Goal: Task Accomplishment & Management: Complete application form

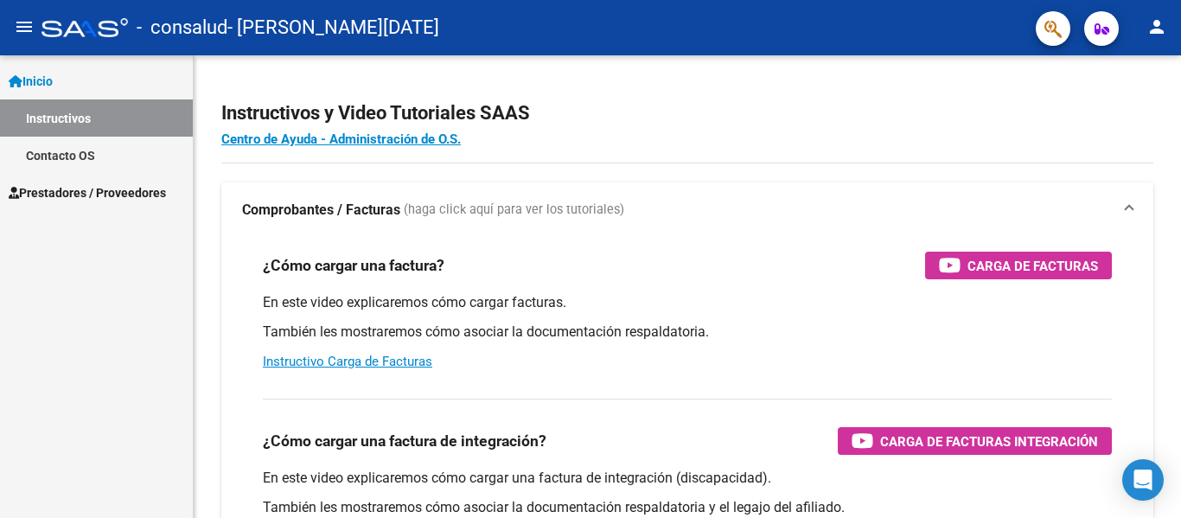
click at [62, 193] on span "Prestadores / Proveedores" at bounding box center [87, 192] width 157 height 19
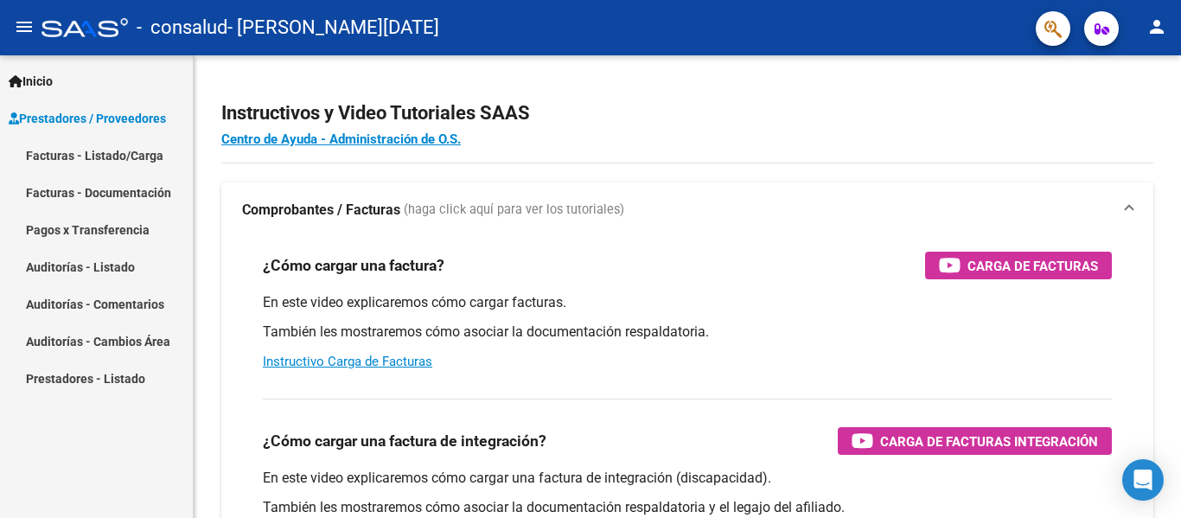
click at [54, 155] on link "Facturas - Listado/Carga" at bounding box center [96, 155] width 193 height 37
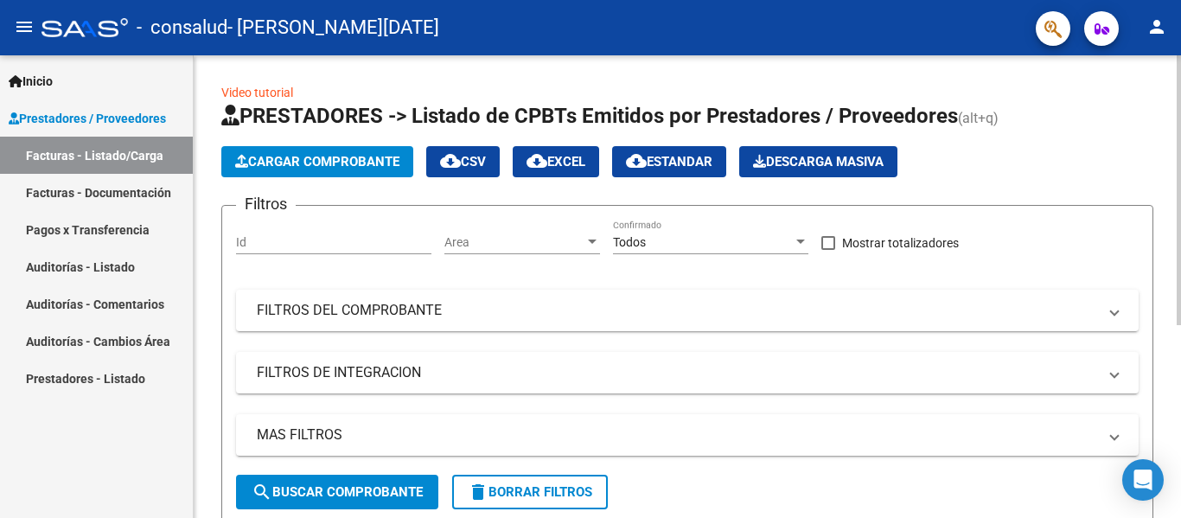
click at [334, 489] on span "search Buscar Comprobante" at bounding box center [337, 492] width 171 height 16
click at [309, 162] on span "Cargar Comprobante" at bounding box center [317, 162] width 164 height 16
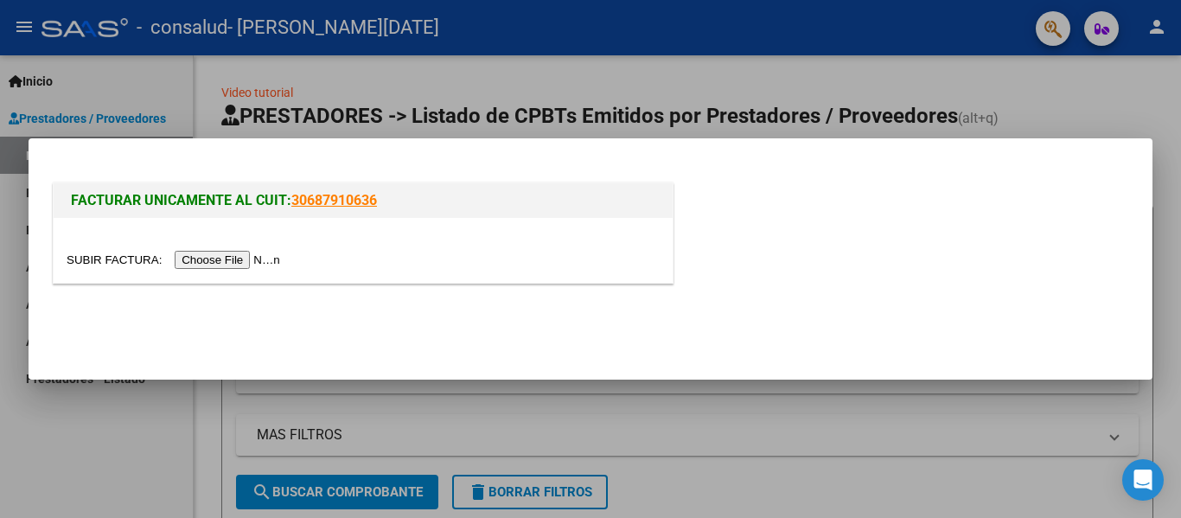
click at [238, 263] on input "file" at bounding box center [176, 260] width 219 height 18
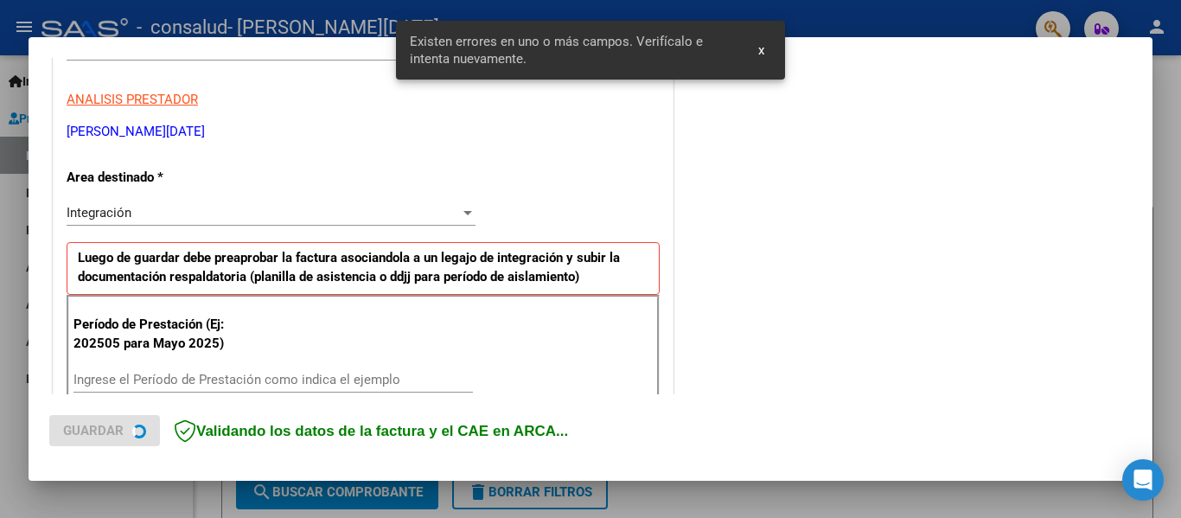
scroll to position [401, 0]
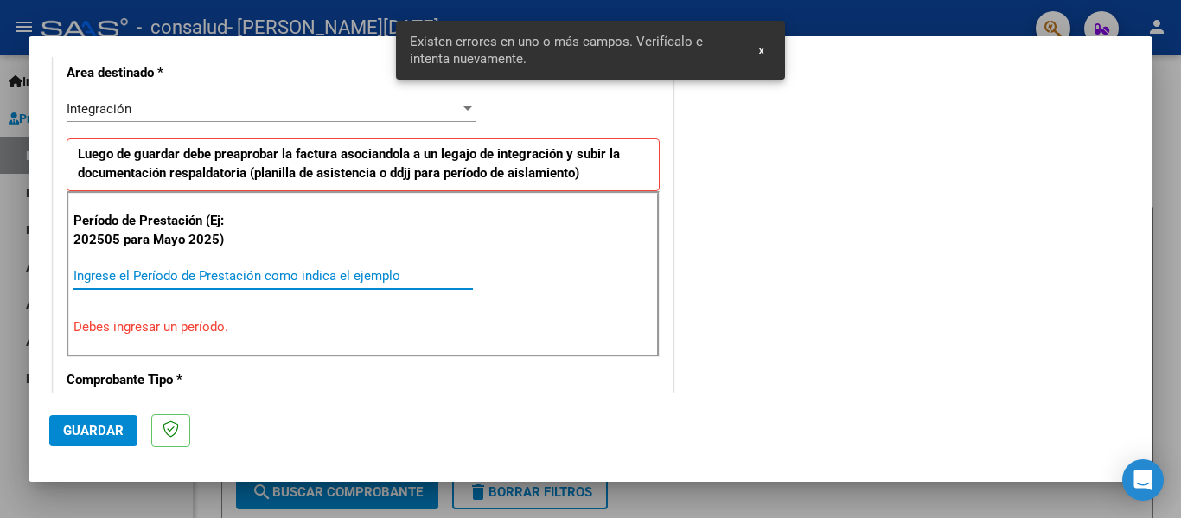
click at [139, 277] on input "Ingrese el Período de Prestación como indica el ejemplo" at bounding box center [272, 276] width 399 height 16
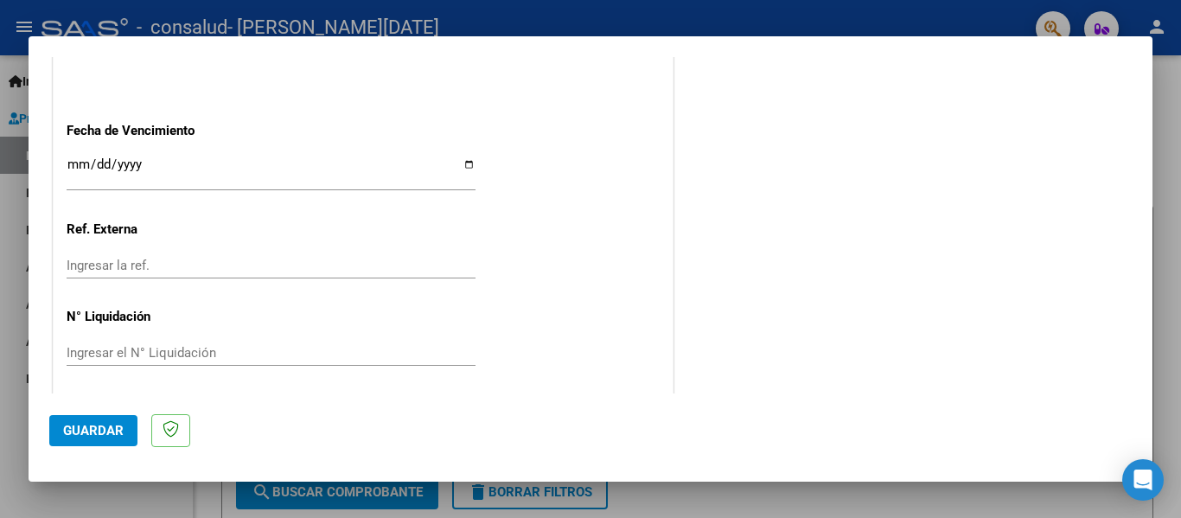
scroll to position [1185, 0]
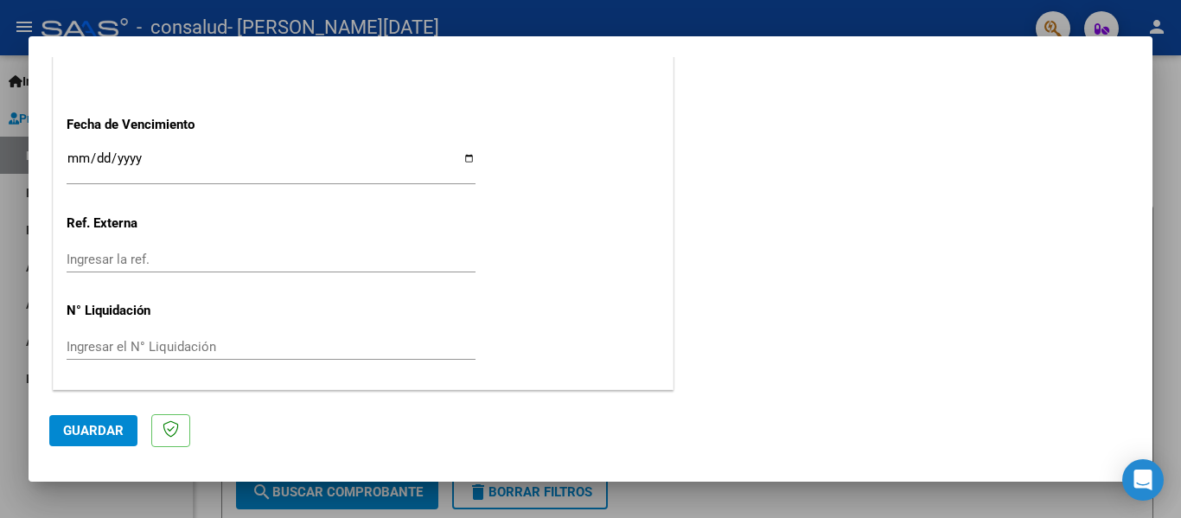
type input "202508"
click at [86, 431] on span "Guardar" at bounding box center [93, 431] width 61 height 16
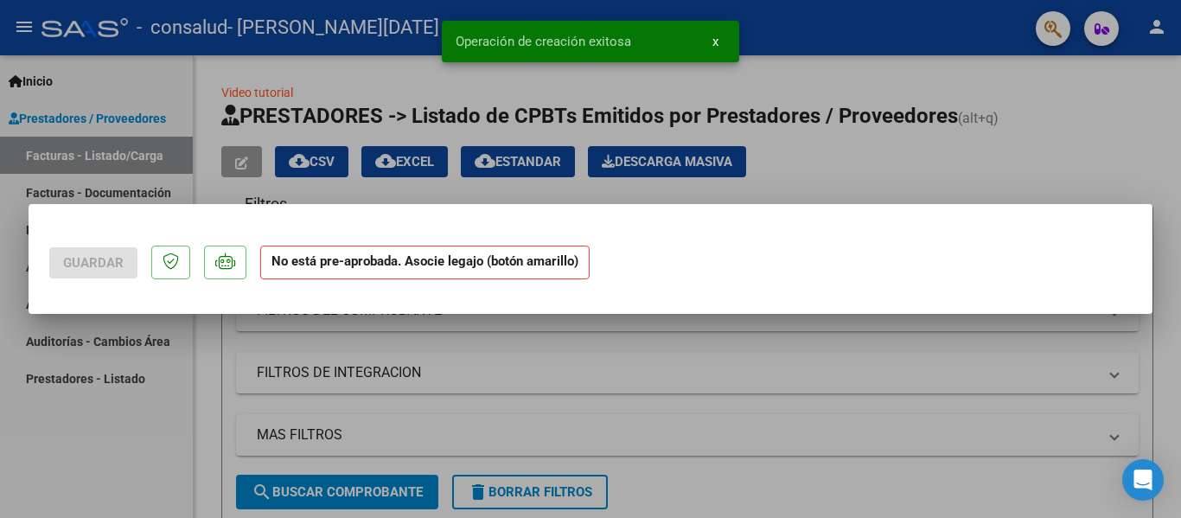
scroll to position [0, 0]
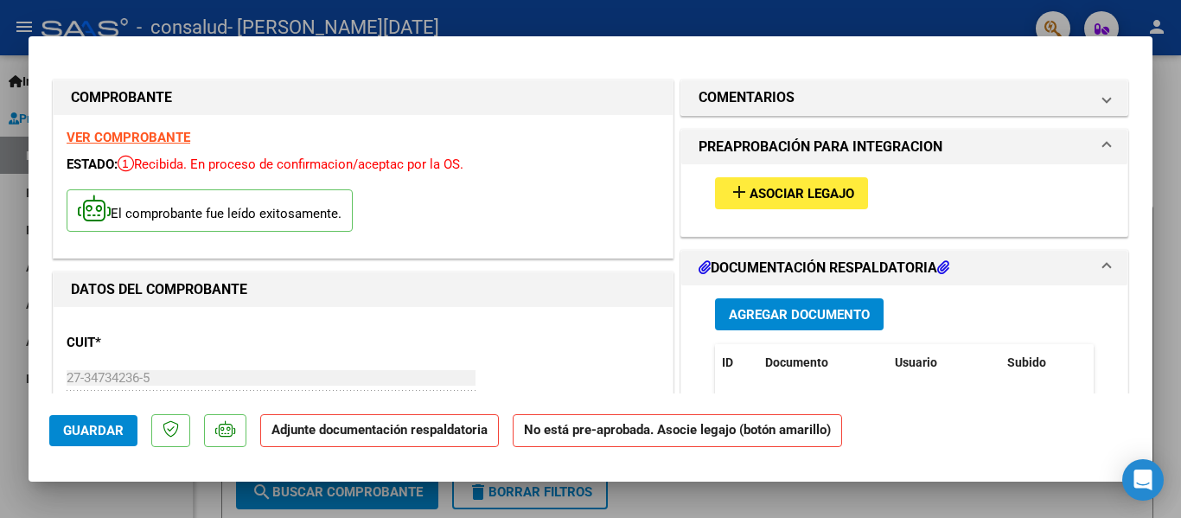
click at [734, 313] on span "Agregar Documento" at bounding box center [799, 315] width 141 height 16
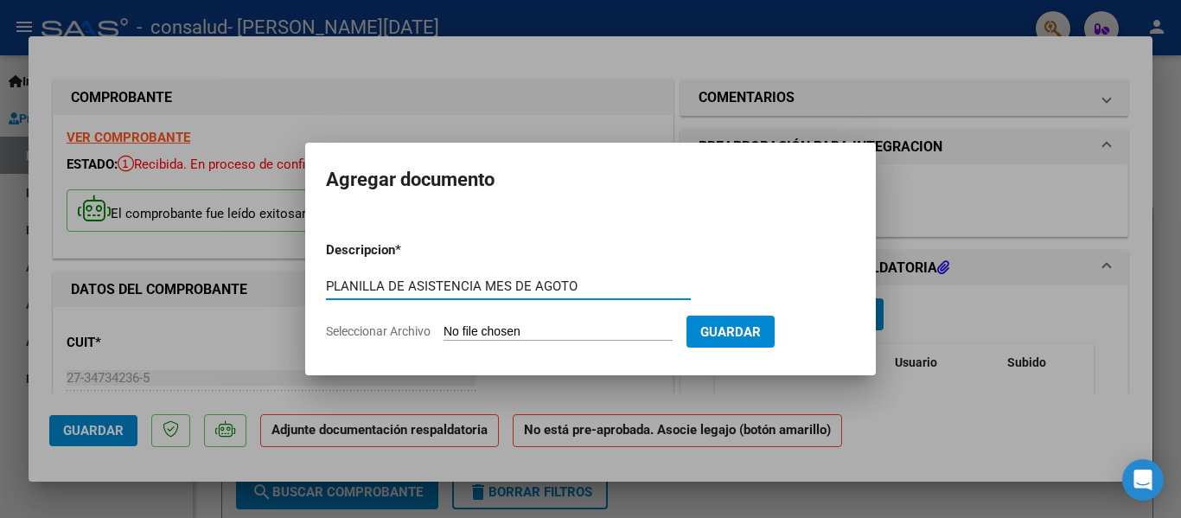
click at [559, 285] on input "PLANILLA DE ASISTENCIA MES DE AGOTO" at bounding box center [508, 286] width 365 height 16
type input "PLANILLA DE ASISTENCIA MES [PERSON_NAME]"
click at [549, 329] on input "Seleccionar Archivo" at bounding box center [558, 332] width 229 height 16
type input "C:\fakepath\WhatsApp Image [DATE] 22.31.36.jpeg"
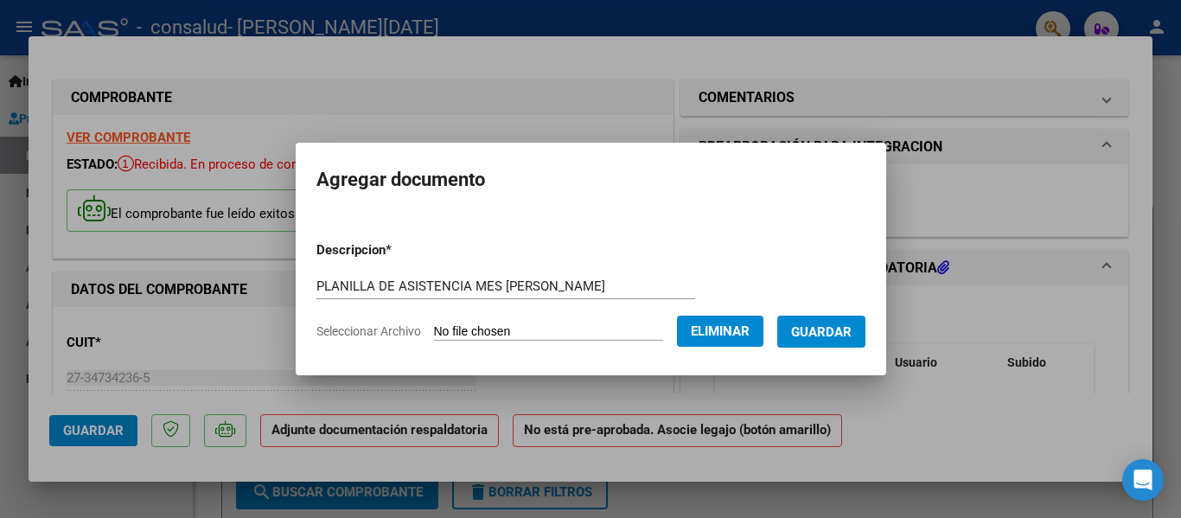
click at [840, 338] on span "Guardar" at bounding box center [821, 332] width 61 height 16
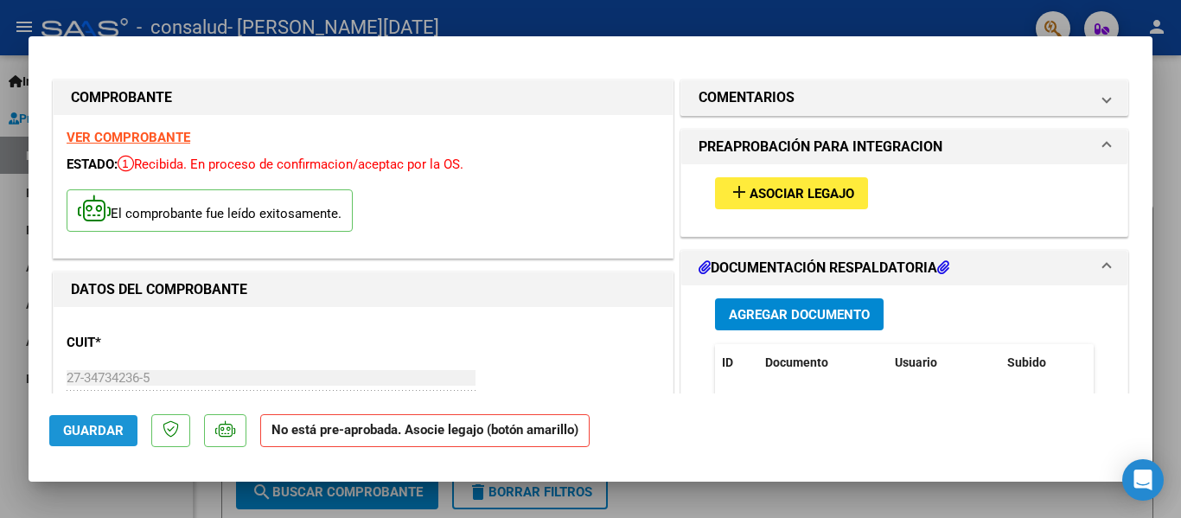
click at [77, 432] on span "Guardar" at bounding box center [93, 431] width 61 height 16
click at [757, 13] on div at bounding box center [590, 259] width 1181 height 518
type input "$ 0,00"
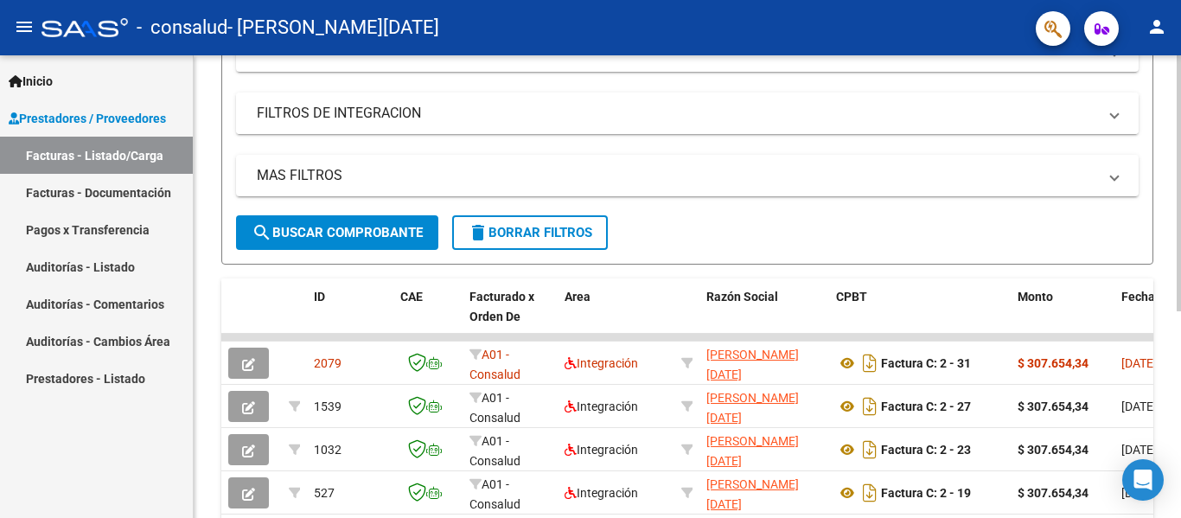
scroll to position [346, 0]
